Goal: Transaction & Acquisition: Register for event/course

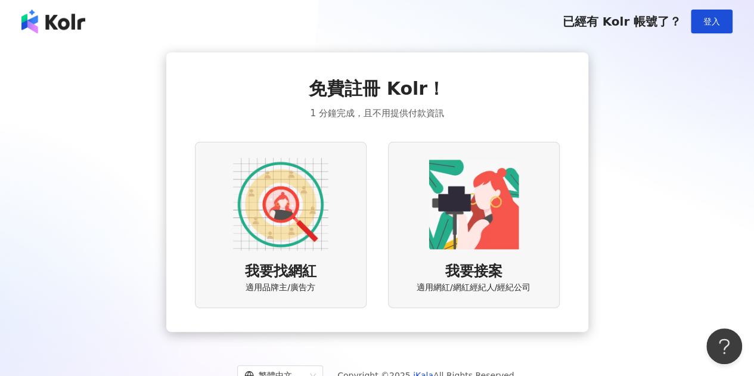
click at [311, 216] on img at bounding box center [280, 204] width 95 height 95
click at [337, 256] on div "我要找網紅 適用品牌主/廣告方" at bounding box center [281, 225] width 172 height 166
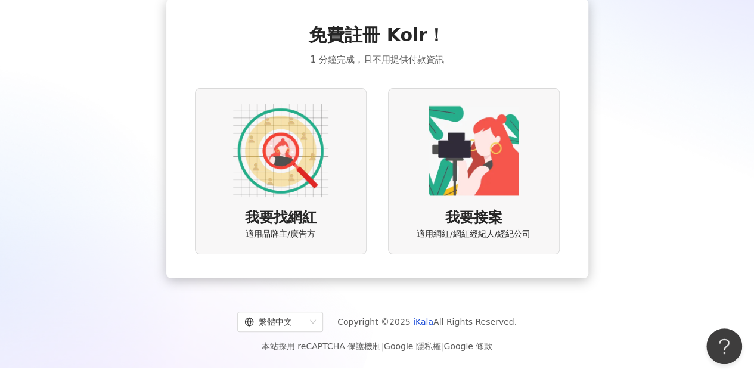
scroll to position [55, 0]
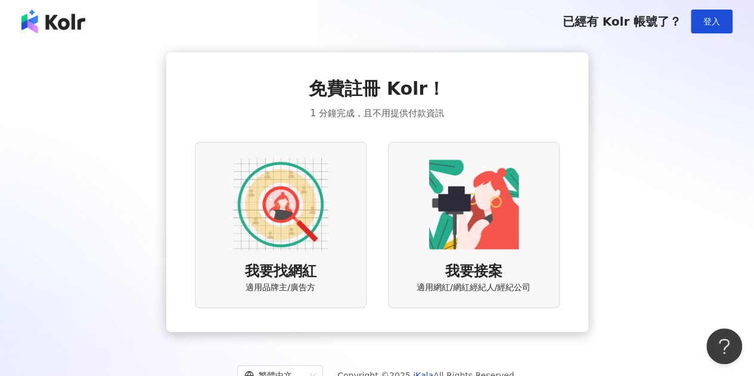
click at [335, 200] on div "我要找網紅 適用品牌主/廣告方" at bounding box center [281, 225] width 172 height 166
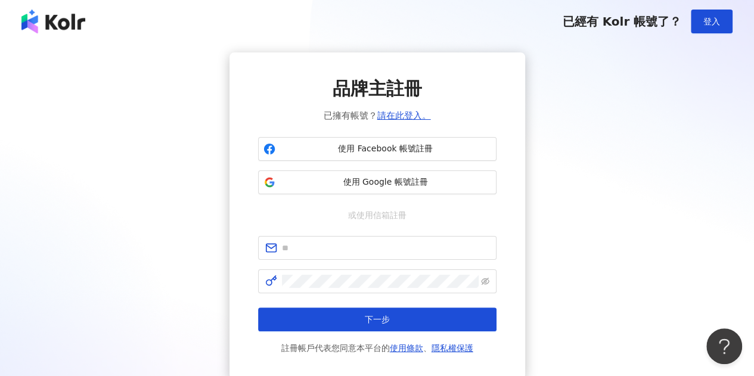
click at [360, 179] on span "使用 Google 帳號註冊" at bounding box center [385, 182] width 211 height 12
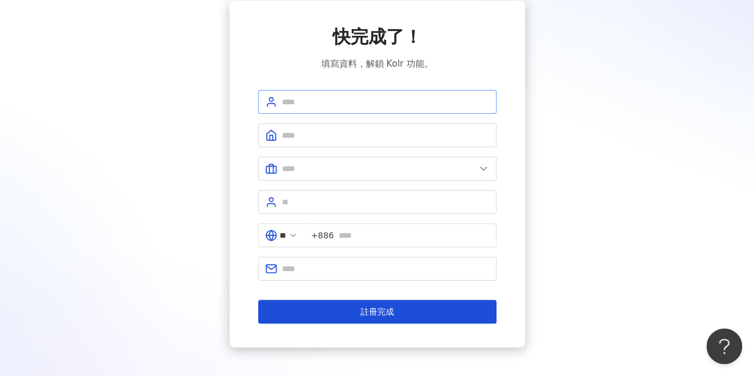
scroll to position [51, 0]
click at [370, 98] on input "text" at bounding box center [385, 102] width 207 height 13
type input "*****"
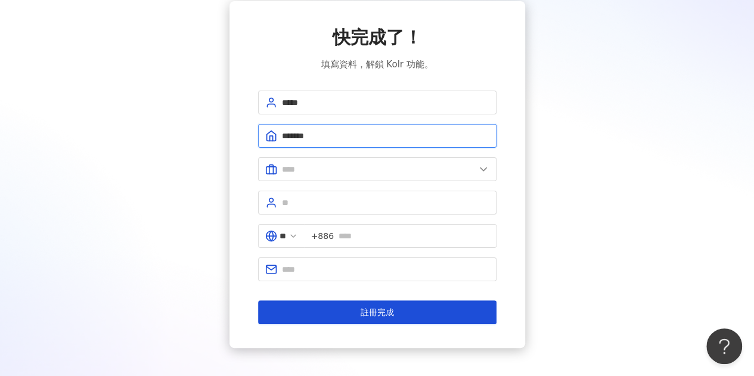
type input "*******"
click at [482, 165] on icon at bounding box center [484, 169] width 12 height 12
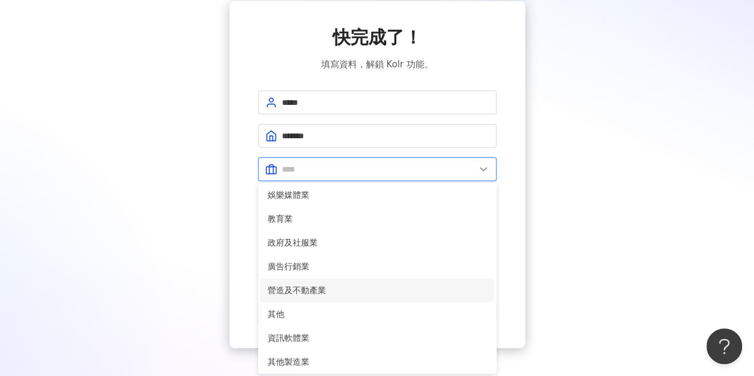
scroll to position [243, 0]
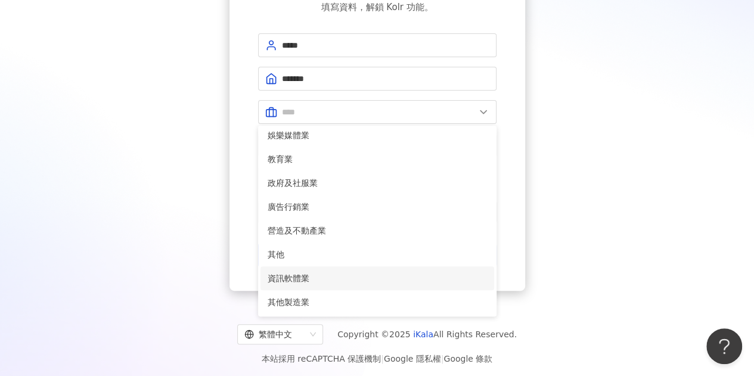
click at [398, 278] on span "資訊軟體業" at bounding box center [377, 278] width 219 height 13
type input "*****"
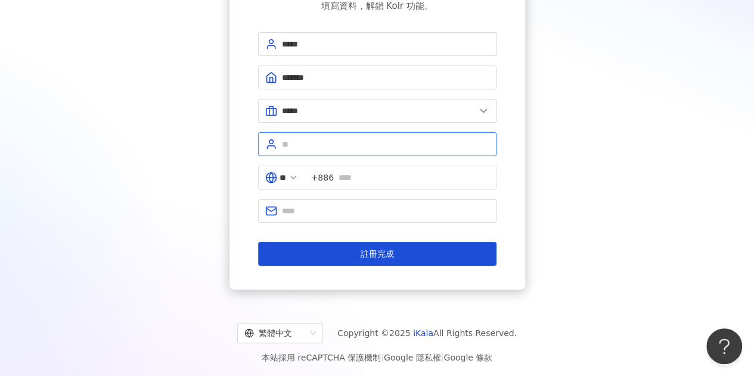
click at [454, 140] on input "text" at bounding box center [385, 144] width 207 height 13
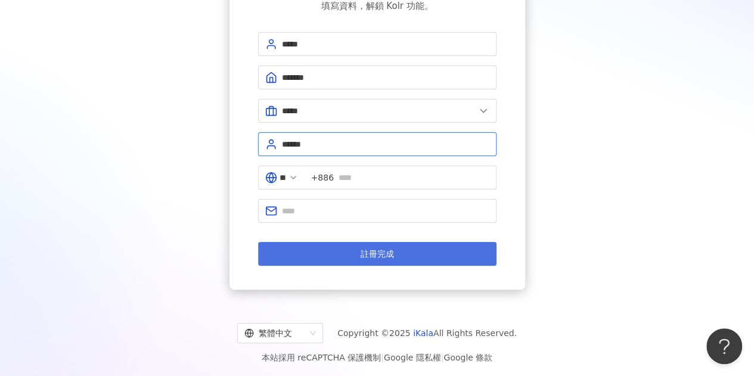
type input "******"
click at [405, 252] on button "註冊完成" at bounding box center [377, 254] width 238 height 24
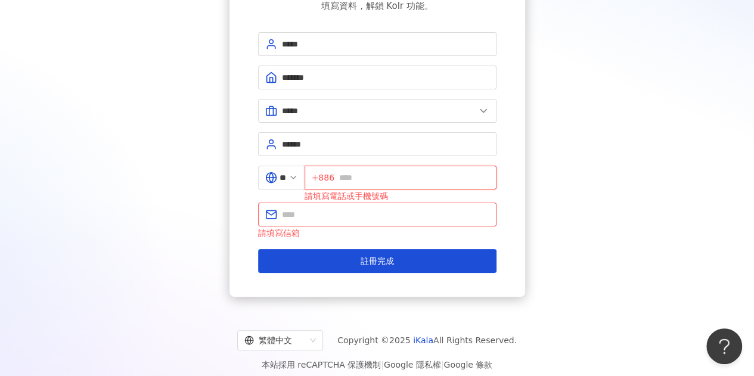
click at [403, 181] on input "text" at bounding box center [414, 177] width 150 height 13
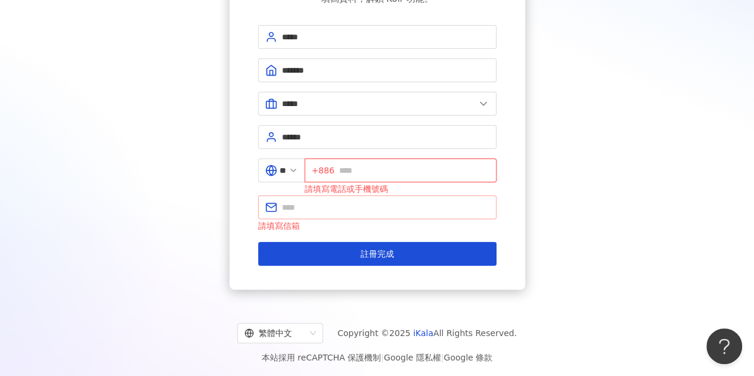
scroll to position [117, 0]
type input "**********"
click at [413, 197] on span at bounding box center [377, 208] width 238 height 24
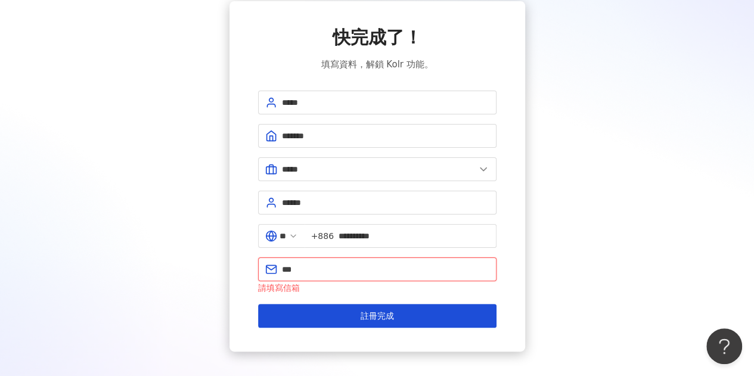
scroll to position [52, 0]
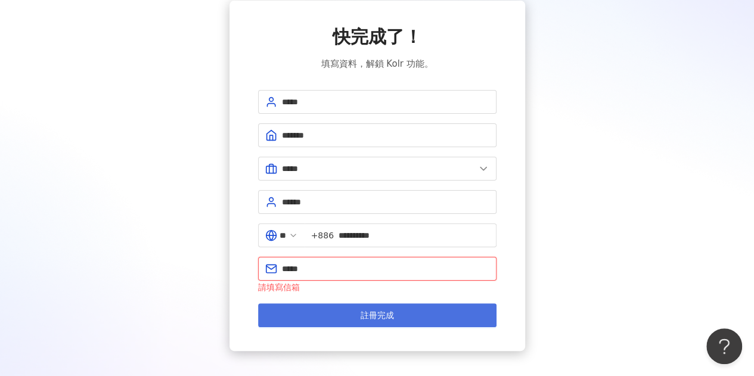
type input "**********"
click at [383, 318] on span "註冊完成" at bounding box center [377, 316] width 33 height 10
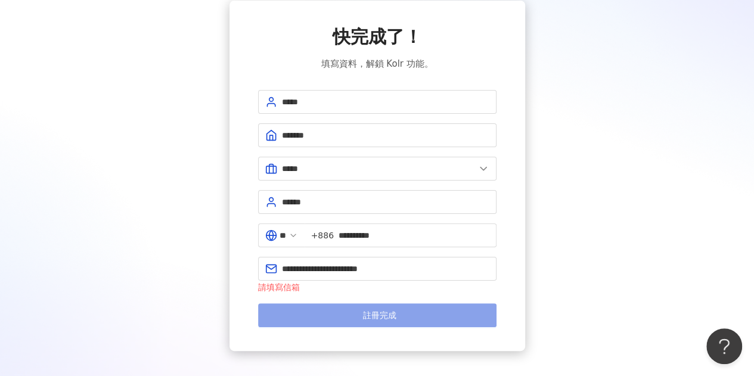
click at [383, 318] on span "註冊完成" at bounding box center [379, 316] width 33 height 10
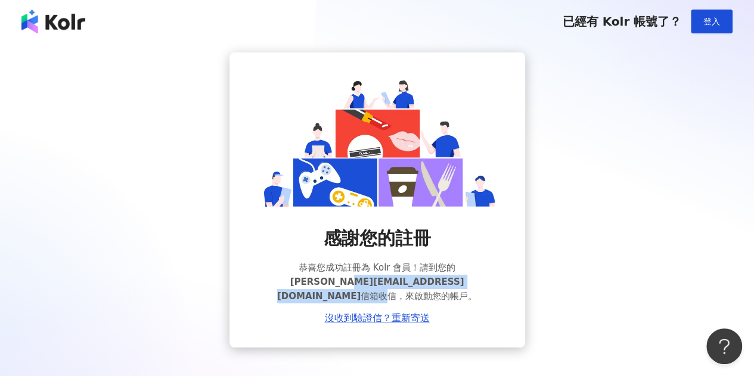
drag, startPoint x: 314, startPoint y: 281, endPoint x: 413, endPoint y: 281, distance: 98.4
click at [413, 280] on span "恭喜您成功註冊為 Kolr 會員！請到您的 [PERSON_NAME][EMAIL_ADDRESS][DOMAIN_NAME] 信箱收信，來啟動您的帳戶。" at bounding box center [377, 282] width 238 height 43
click at [448, 283] on span "恭喜您成功註冊為 Kolr 會員！請到您的 [PERSON_NAME][EMAIL_ADDRESS][DOMAIN_NAME] 信箱收信，來啟動您的帳戶。" at bounding box center [377, 282] width 238 height 43
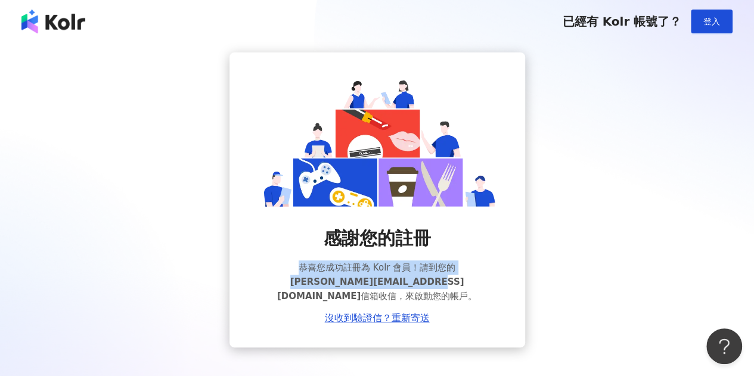
drag, startPoint x: 388, startPoint y: 280, endPoint x: 262, endPoint y: 266, distance: 126.0
click at [262, 266] on span "恭喜您成功註冊為 Kolr 會員！請到您的 [PERSON_NAME][EMAIL_ADDRESS][DOMAIN_NAME] 信箱收信，來啟動您的帳戶。" at bounding box center [377, 282] width 238 height 43
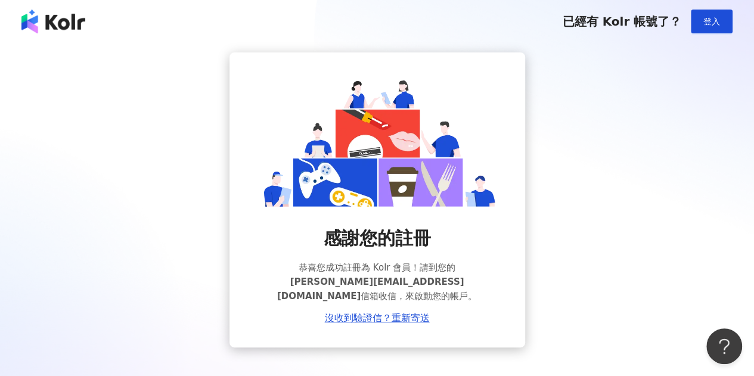
click at [438, 284] on span "恭喜您成功註冊為 Kolr 會員！請到您的 [PERSON_NAME][EMAIL_ADDRESS][DOMAIN_NAME] 信箱收信，來啟動您的帳戶。" at bounding box center [377, 282] width 238 height 43
click at [405, 313] on link "沒收到驗證信？重新寄送" at bounding box center [377, 318] width 105 height 11
click at [702, 13] on button "登入" at bounding box center [712, 22] width 42 height 24
drag, startPoint x: 345, startPoint y: 270, endPoint x: 422, endPoint y: 274, distance: 76.4
click at [422, 274] on span "恭喜您成功註冊為 Kolr 會員！請到您的 [PERSON_NAME][EMAIL_ADDRESS][DOMAIN_NAME] 信箱收信，來啟動您的帳戶。" at bounding box center [377, 282] width 238 height 43
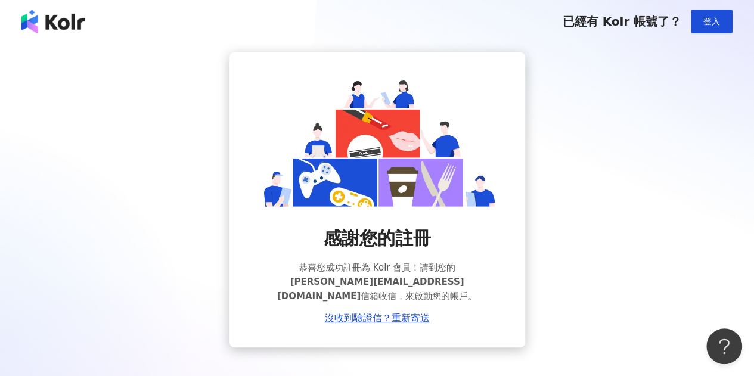
click at [594, 286] on div "感謝您的註冊 恭喜您成功註冊為 Kolr 會員！請到您的 Irene_Liu@PerfectCorp.com 信箱收信，來啟動您的帳戶。 沒收到驗證信？重新寄送" at bounding box center [377, 199] width 726 height 295
